Goal: Go to known website: Access a specific website the user already knows

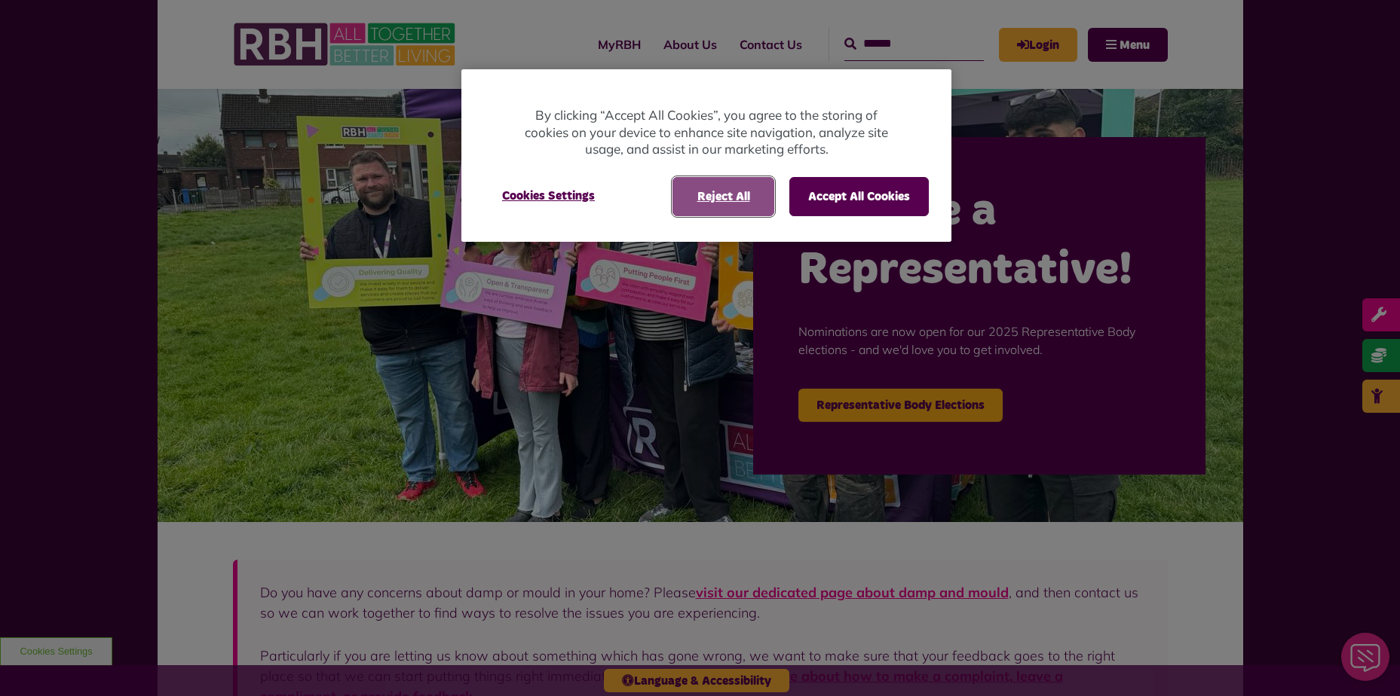
click at [727, 205] on button "Reject All" at bounding box center [723, 196] width 102 height 39
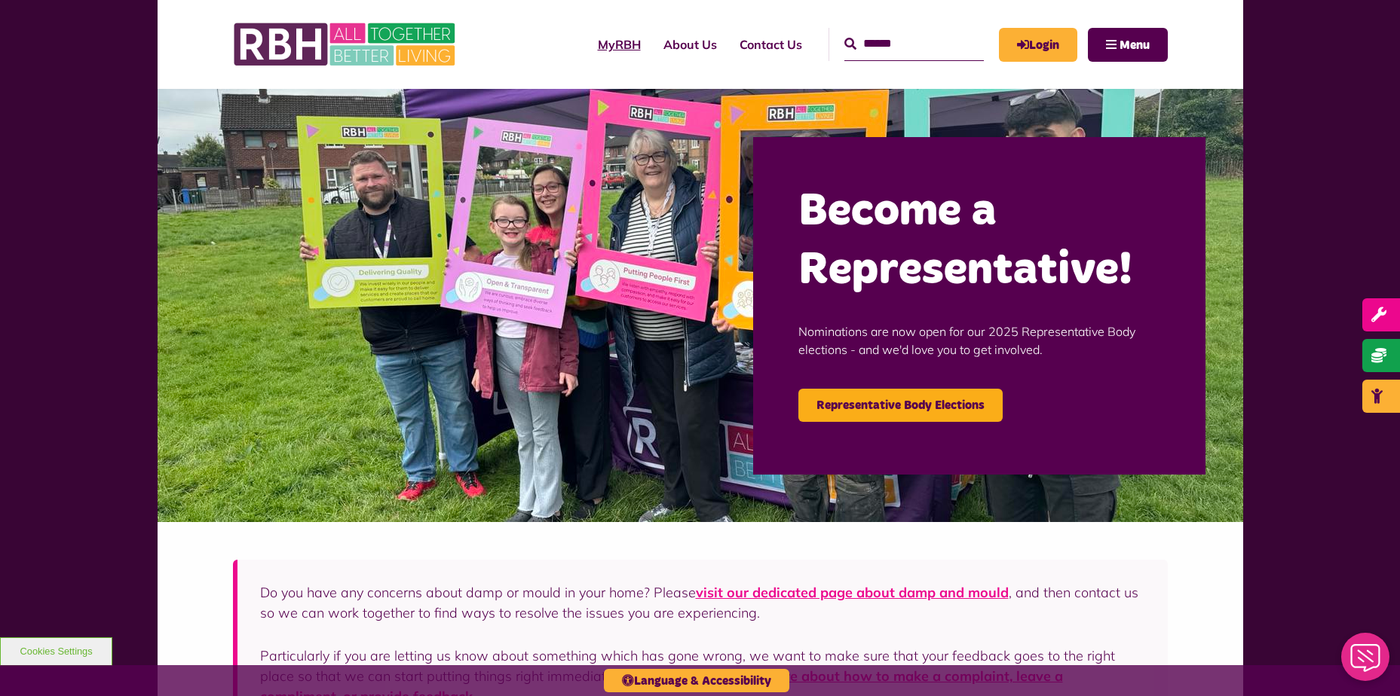
click at [598, 41] on link "MyRBH" at bounding box center [619, 44] width 66 height 41
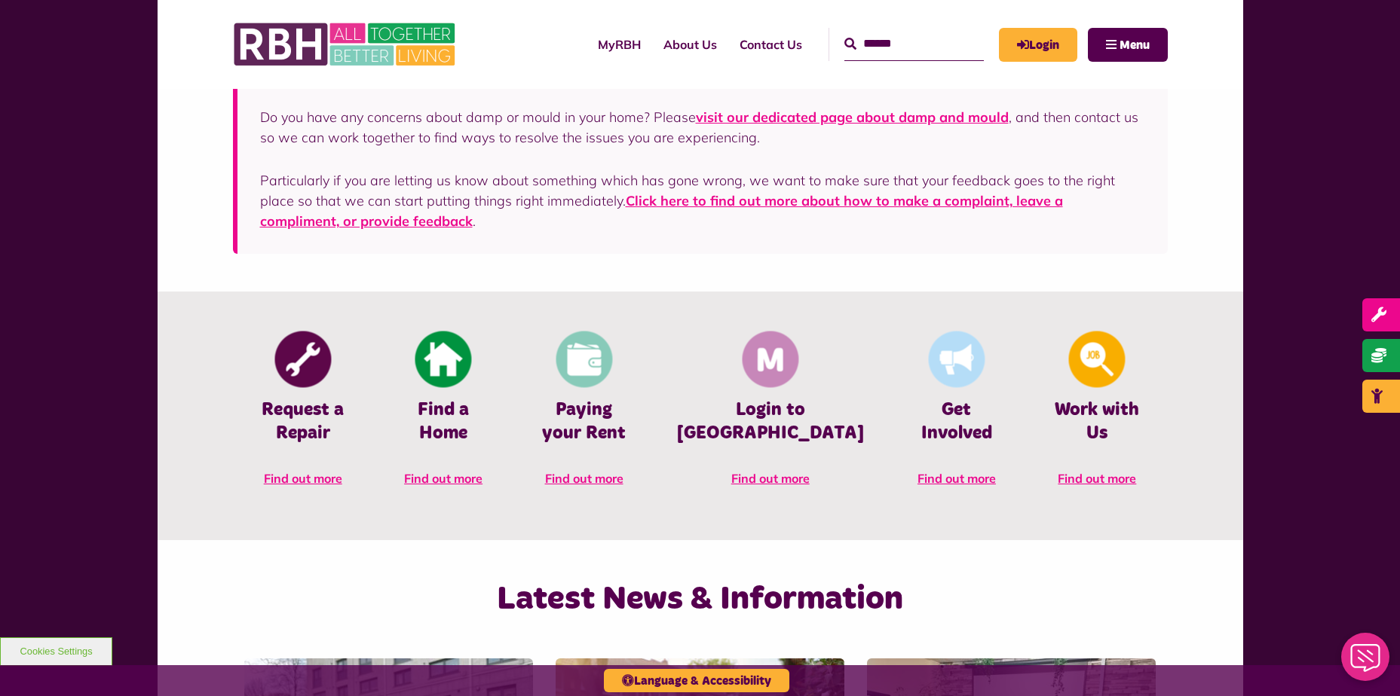
scroll to position [452, 0]
